Goal: Task Accomplishment & Management: Manage account settings

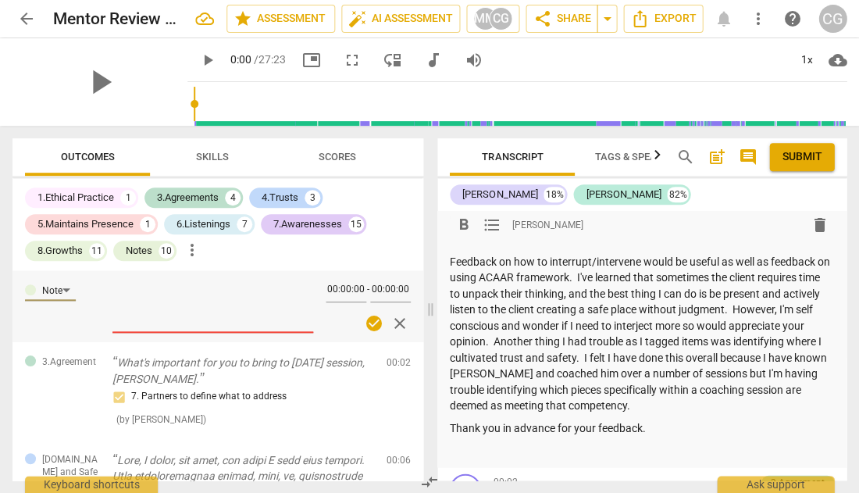
scroll to position [451, 0]
click at [219, 152] on span "Skills" at bounding box center [212, 157] width 33 height 12
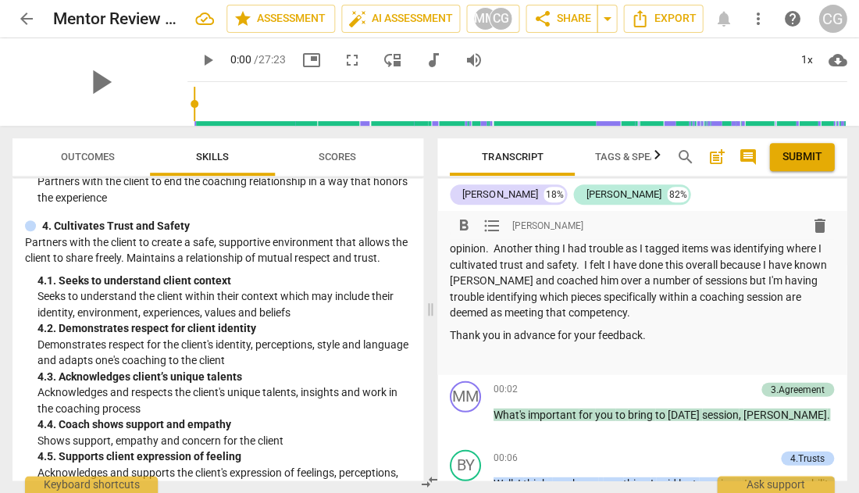
scroll to position [547, 0]
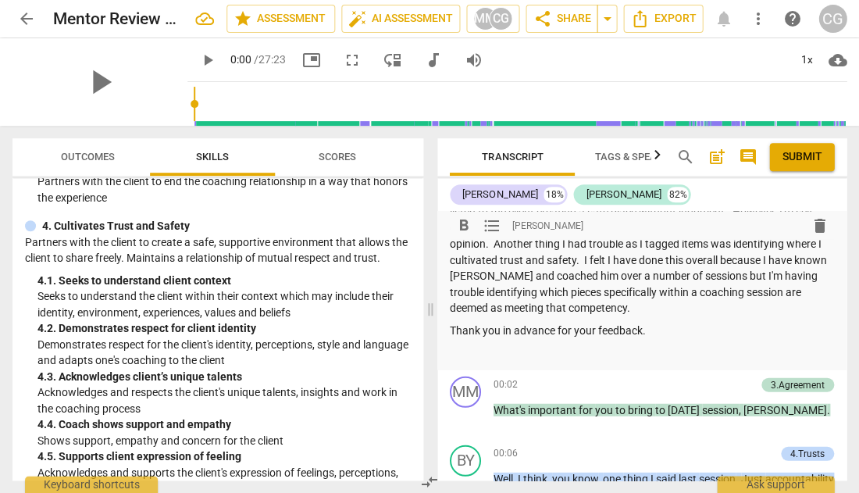
click at [458, 344] on p at bounding box center [642, 352] width 384 height 16
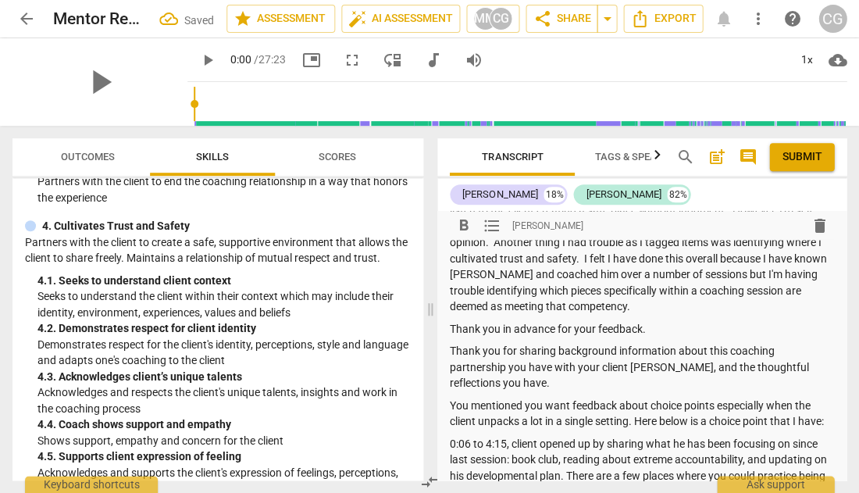
scroll to position [549, 0]
click at [690, 320] on p "Thank you in advance for your feedback." at bounding box center [642, 328] width 384 height 16
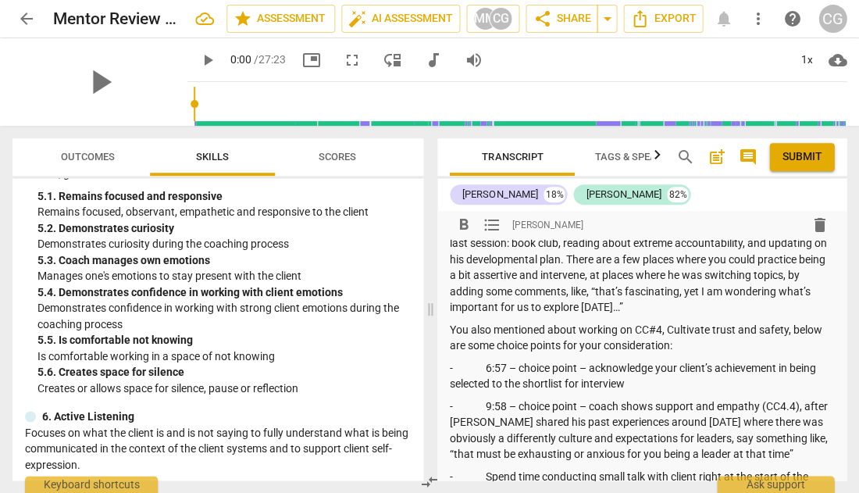
scroll to position [1505, 0]
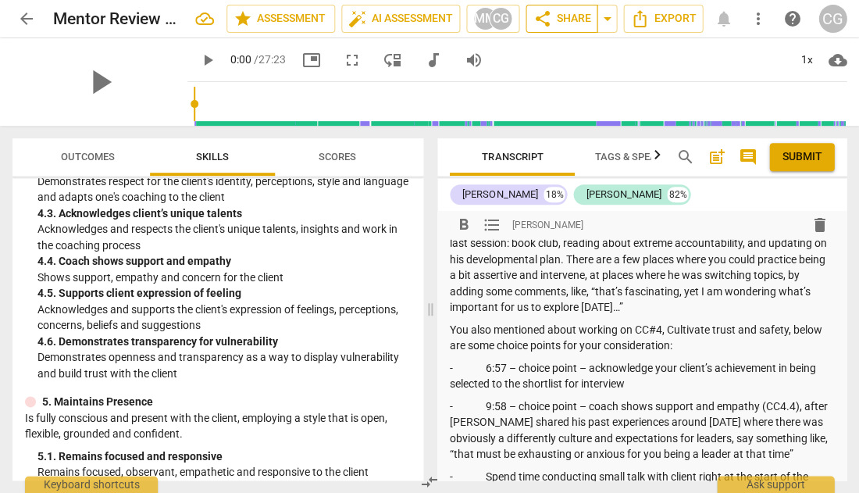
click at [568, 20] on span "share Share" at bounding box center [562, 18] width 58 height 19
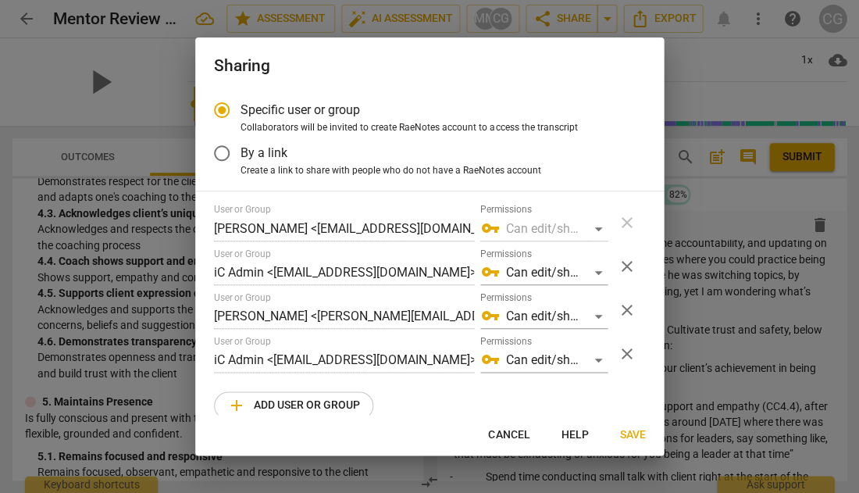
click at [627, 427] on span "Save" at bounding box center [633, 435] width 26 height 16
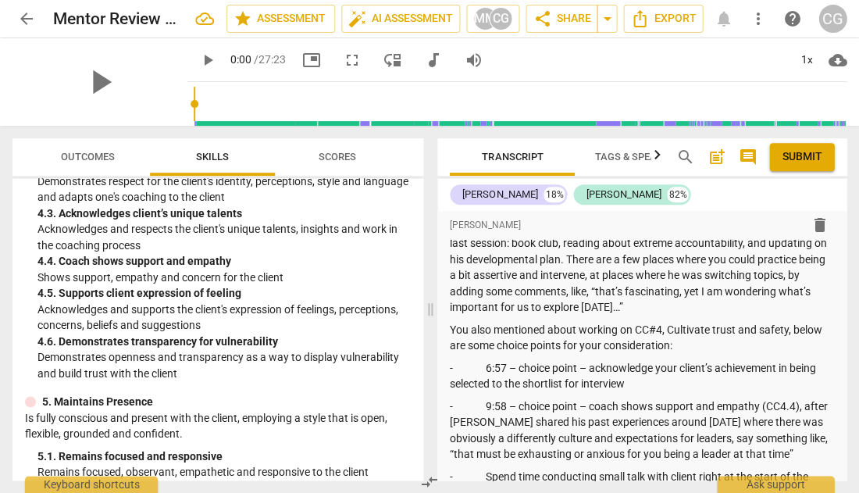
radio input "false"
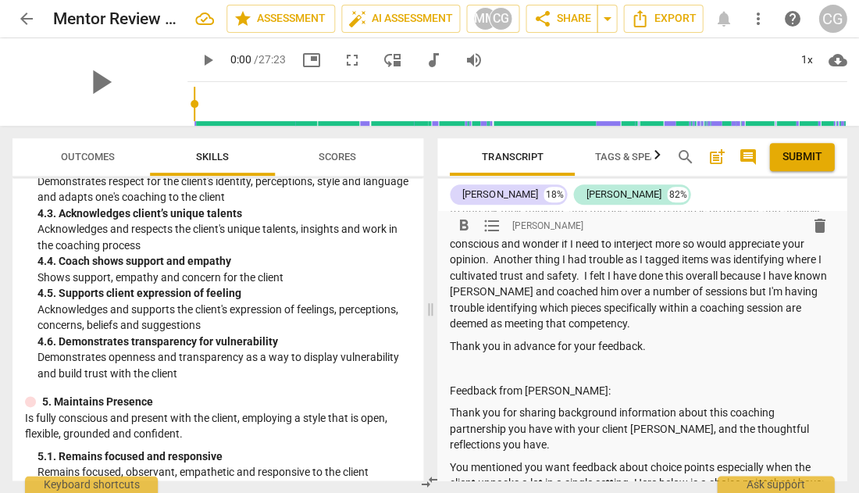
scroll to position [533, 0]
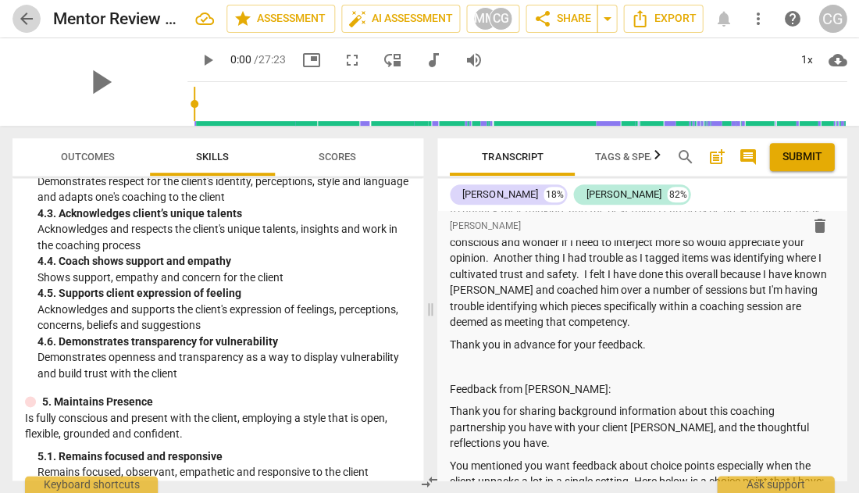
click at [28, 26] on span "arrow_back" at bounding box center [26, 18] width 19 height 19
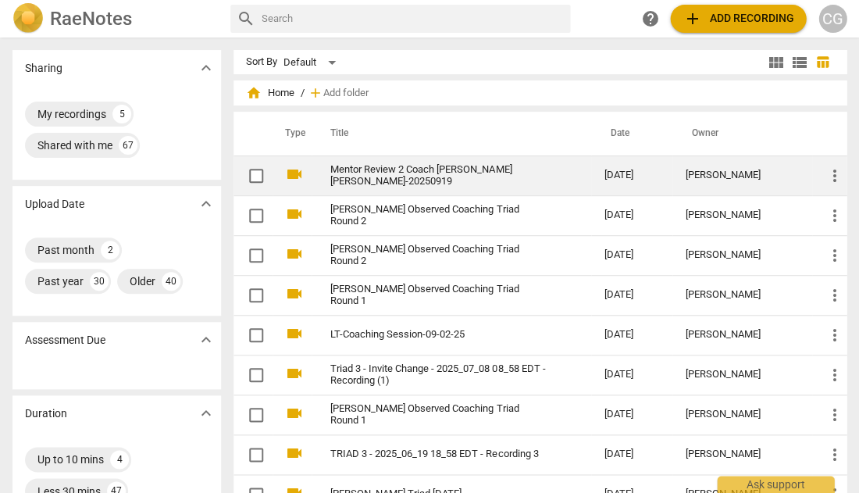
click at [391, 171] on link "Mentor Review 2 Coach [PERSON_NAME] [PERSON_NAME]-20250919" at bounding box center [439, 175] width 217 height 23
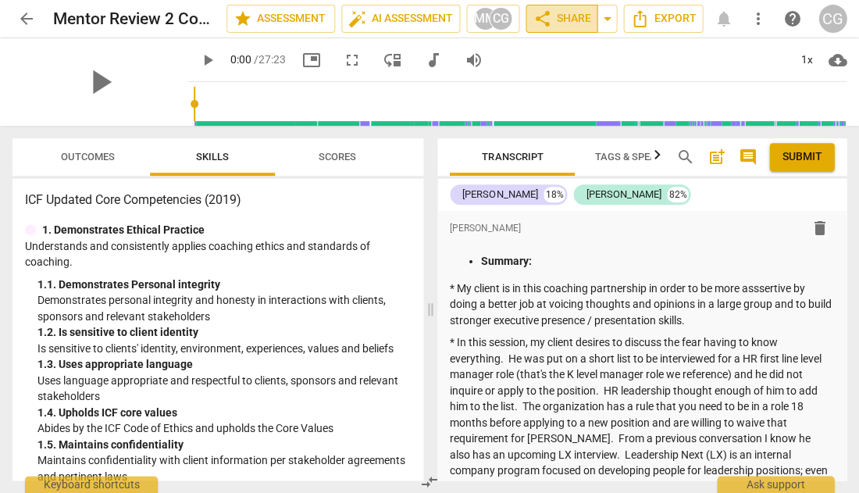
click at [563, 11] on span "share Share" at bounding box center [562, 18] width 58 height 19
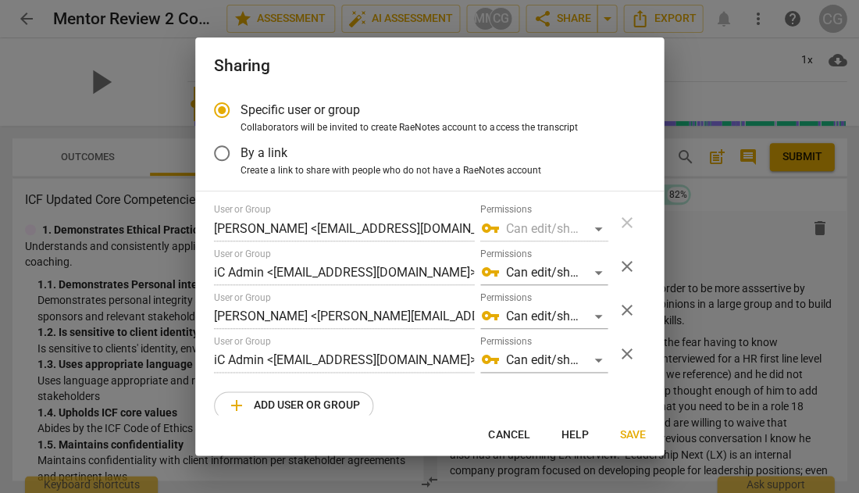
click at [629, 429] on span "Save" at bounding box center [633, 435] width 26 height 16
radio input "false"
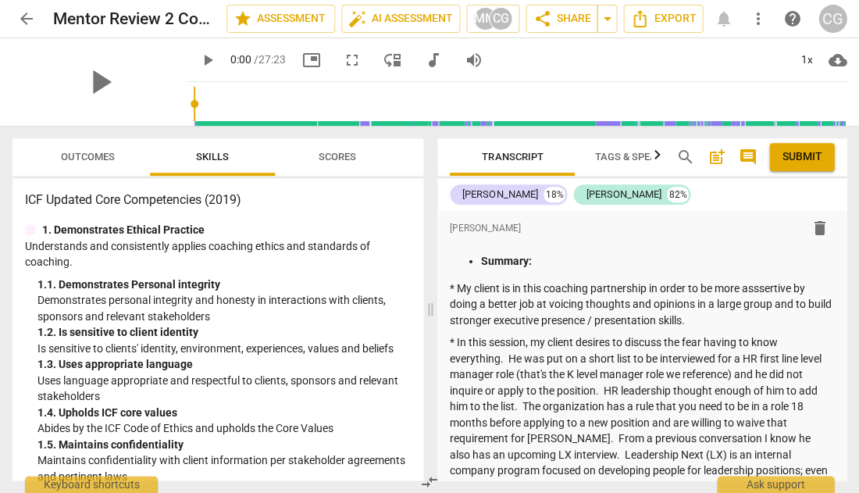
click at [24, 18] on span "arrow_back" at bounding box center [26, 18] width 19 height 19
